Goal: Task Accomplishment & Management: Complete application form

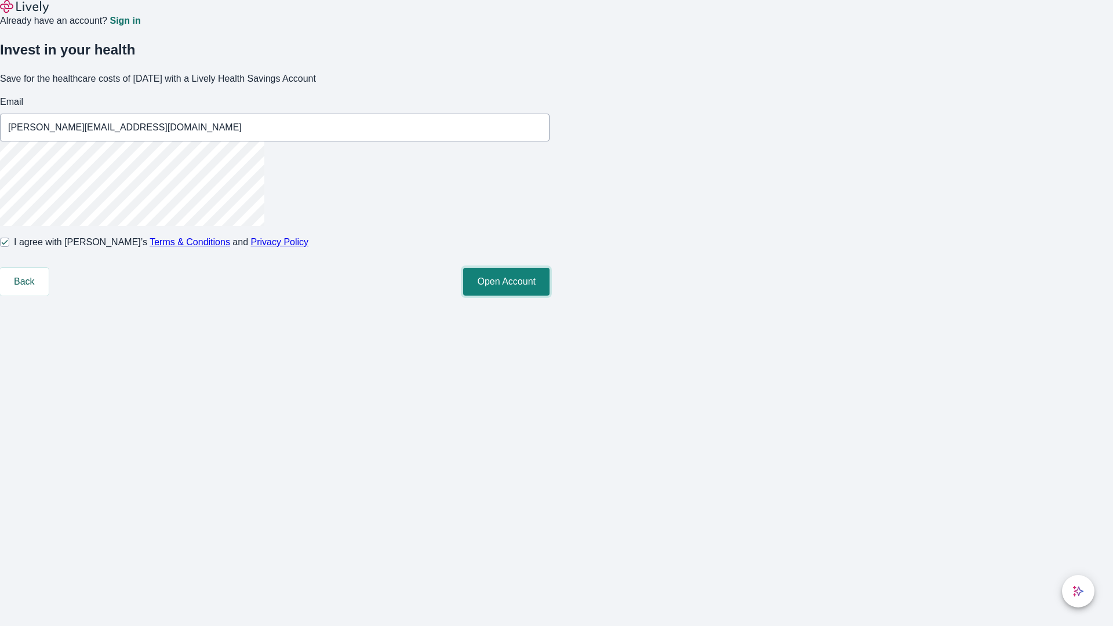
click at [550, 296] on button "Open Account" at bounding box center [506, 282] width 86 height 28
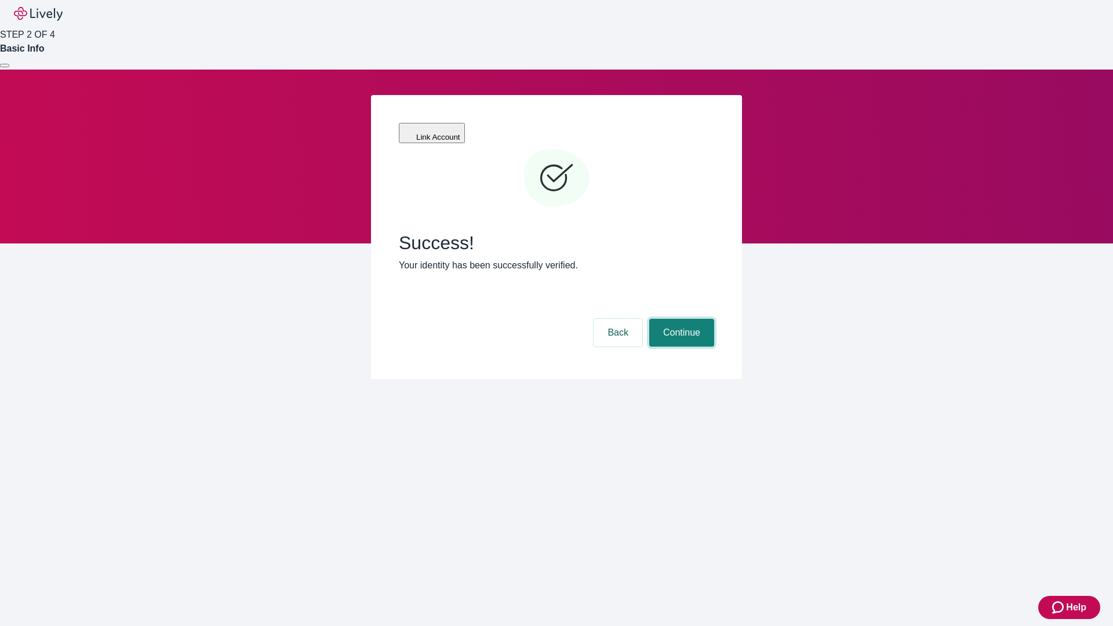
click at [680, 319] on button "Continue" at bounding box center [681, 333] width 65 height 28
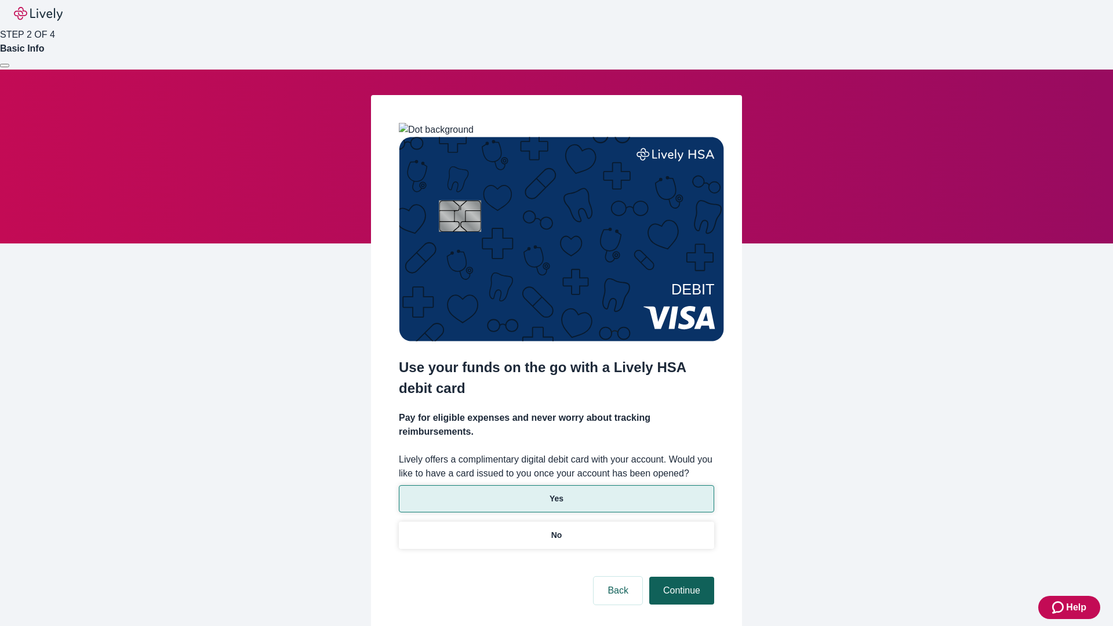
click at [556, 493] on p "Yes" at bounding box center [557, 499] width 14 height 12
click at [680, 577] on button "Continue" at bounding box center [681, 591] width 65 height 28
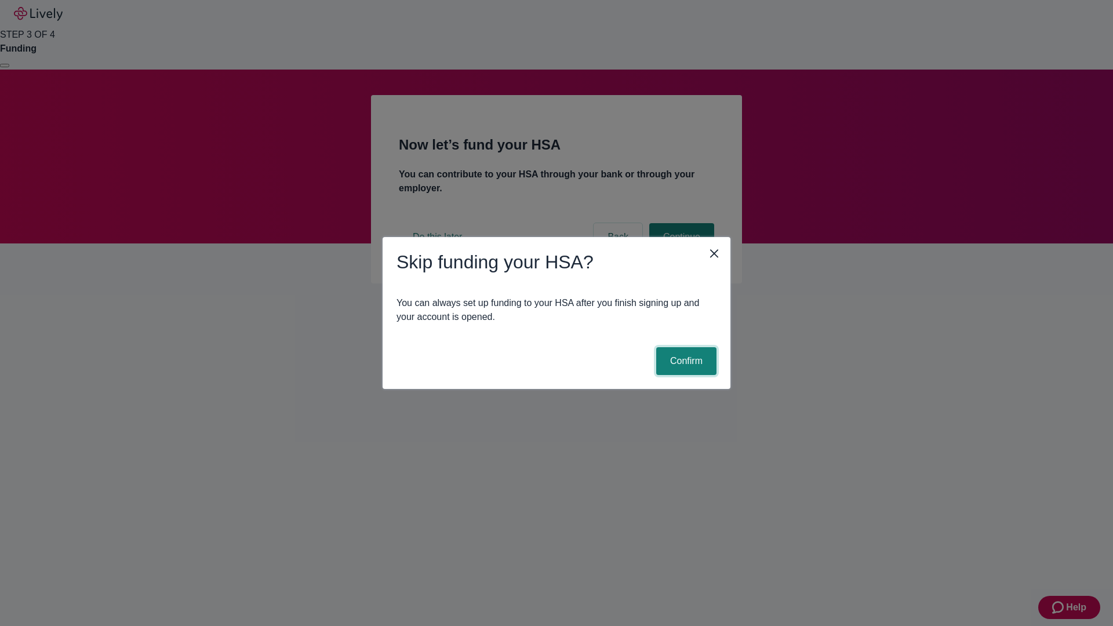
click at [685, 361] on button "Confirm" at bounding box center [686, 361] width 60 height 28
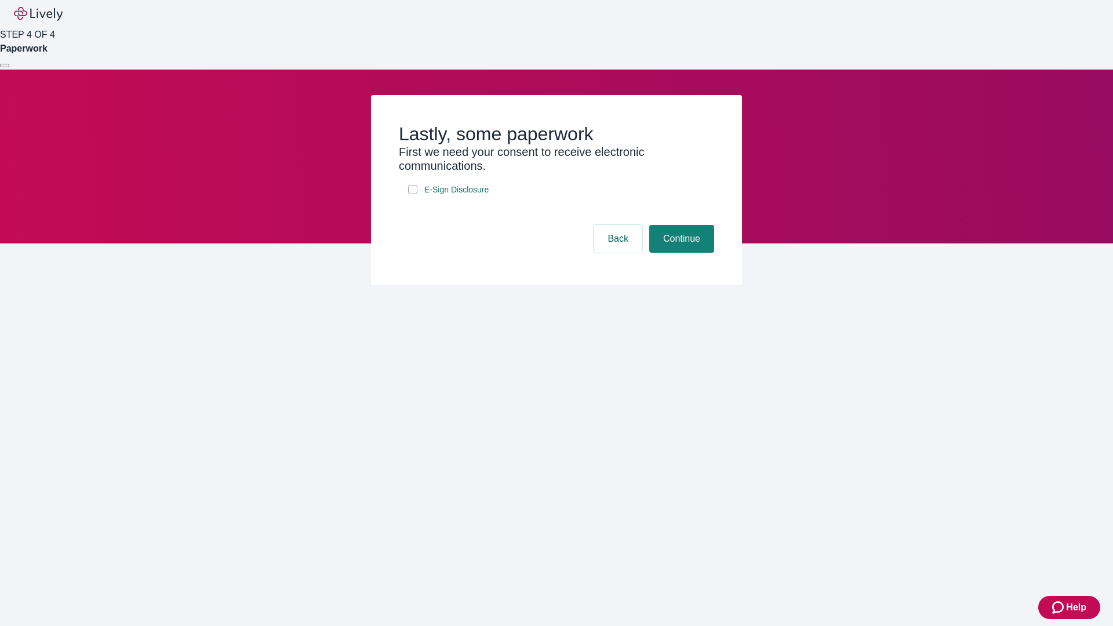
click at [413, 194] on input "E-Sign Disclosure" at bounding box center [412, 189] width 9 height 9
checkbox input "true"
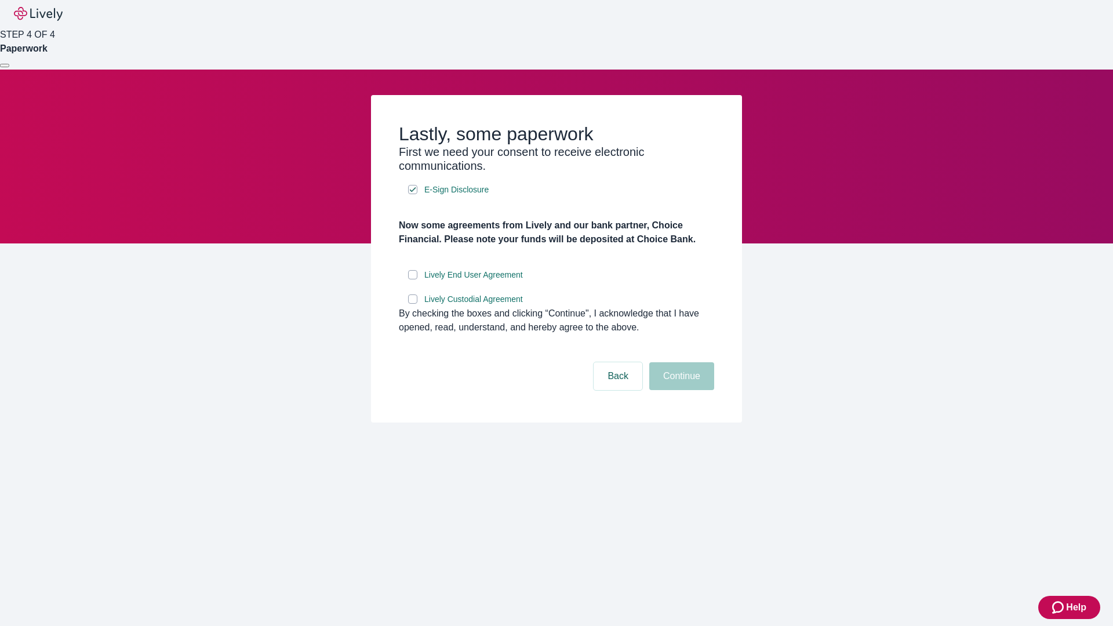
click at [413, 279] on input "Lively End User Agreement" at bounding box center [412, 274] width 9 height 9
checkbox input "true"
click at [413, 304] on input "Lively Custodial Agreement" at bounding box center [412, 299] width 9 height 9
checkbox input "true"
click at [680, 390] on button "Continue" at bounding box center [681, 376] width 65 height 28
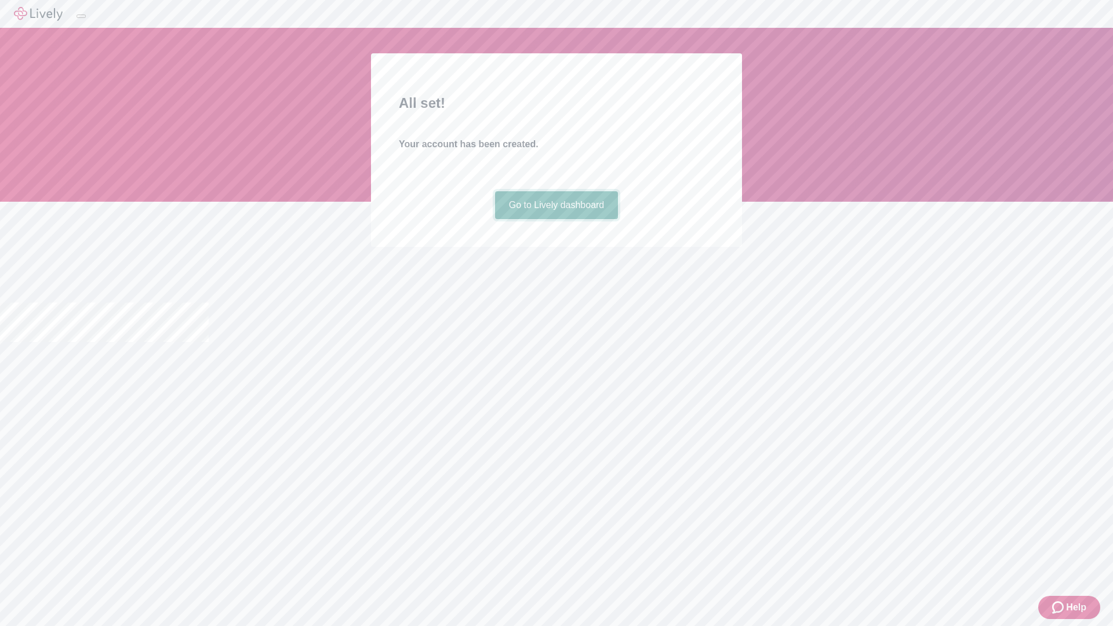
click at [556, 219] on link "Go to Lively dashboard" at bounding box center [556, 205] width 123 height 28
